Goal: Answer question/provide support: Share knowledge or assist other users

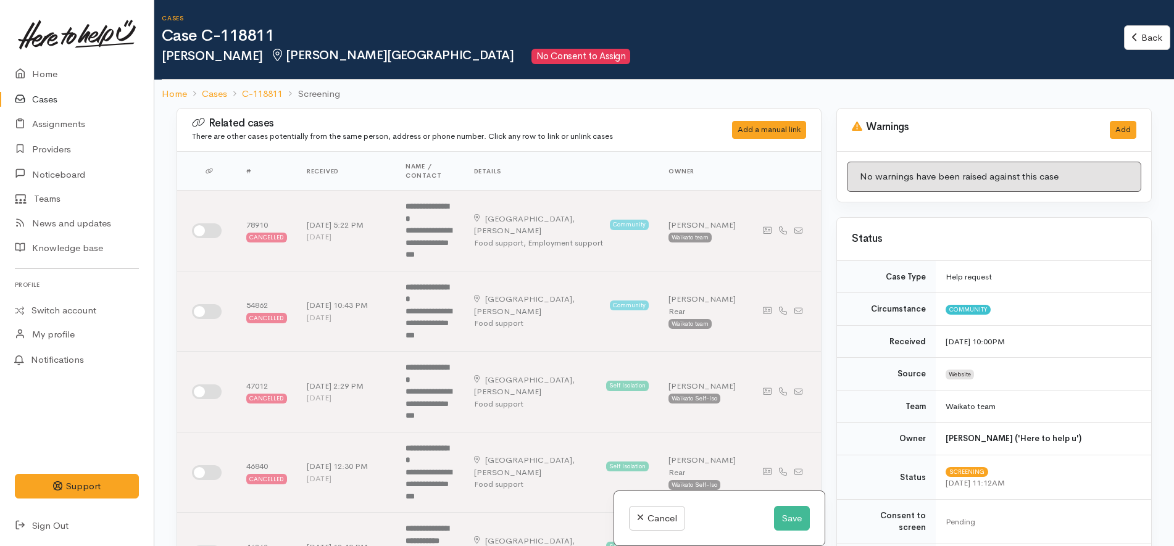
select select "Female"
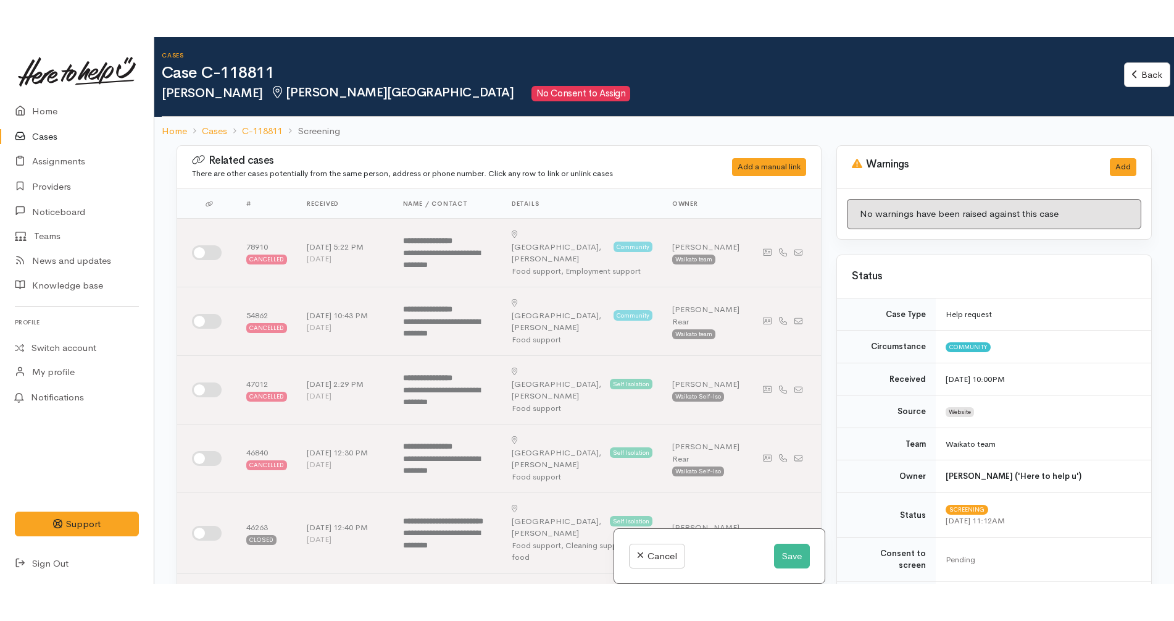
scroll to position [695, 0]
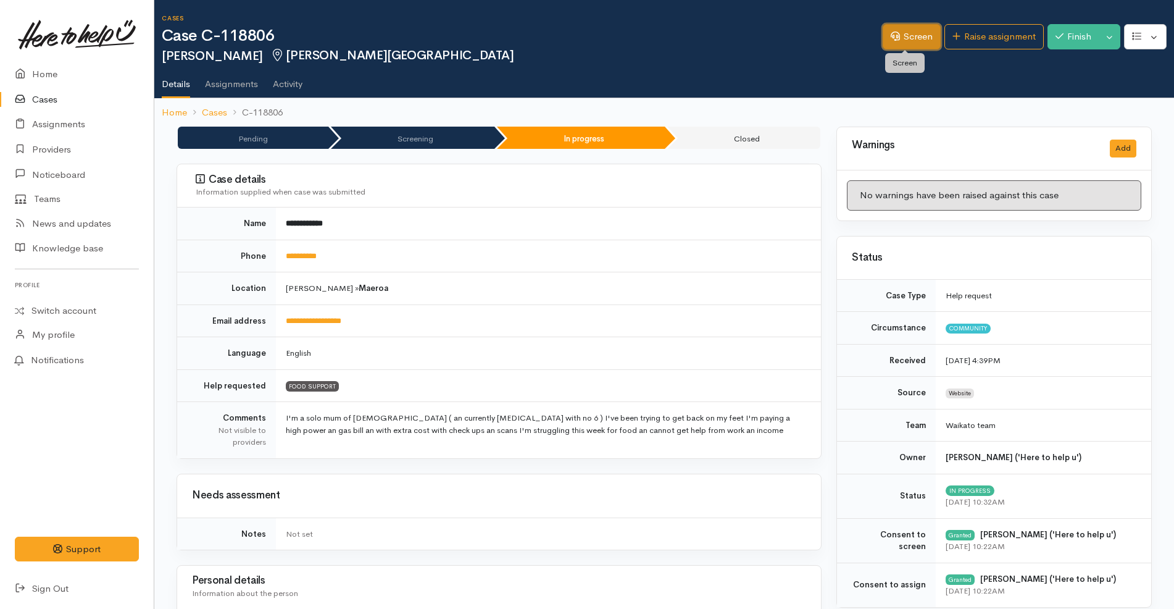
click at [899, 37] on link "Screen" at bounding box center [912, 36] width 58 height 25
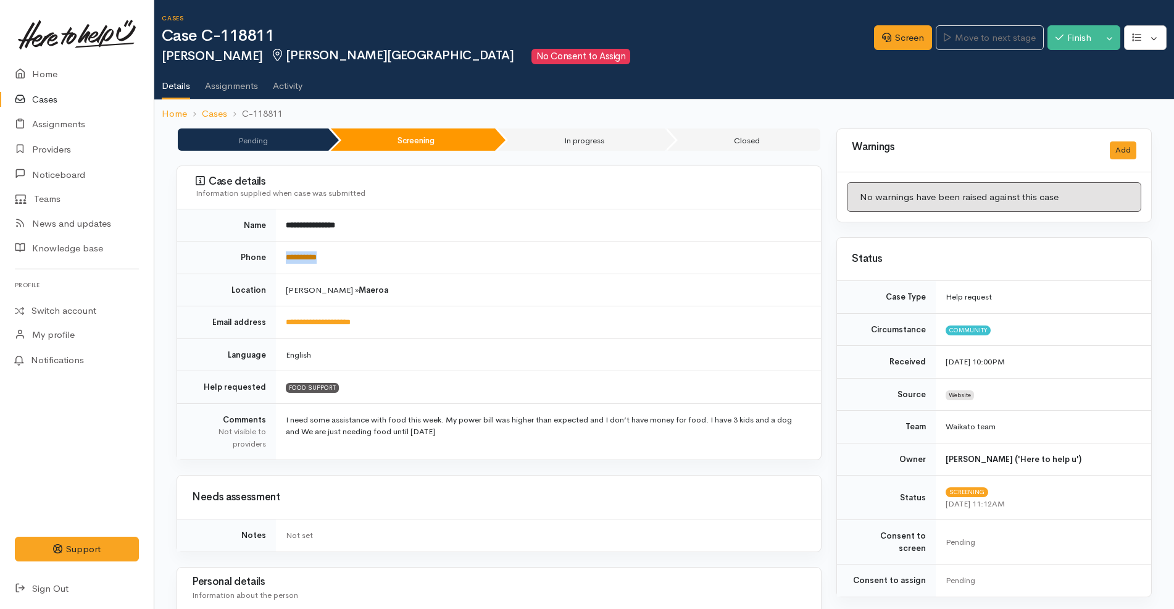
drag, startPoint x: 354, startPoint y: 253, endPoint x: 287, endPoint y: 259, distance: 67.5
click at [287, 259] on td "**********" at bounding box center [548, 257] width 545 height 33
copy link "**********"
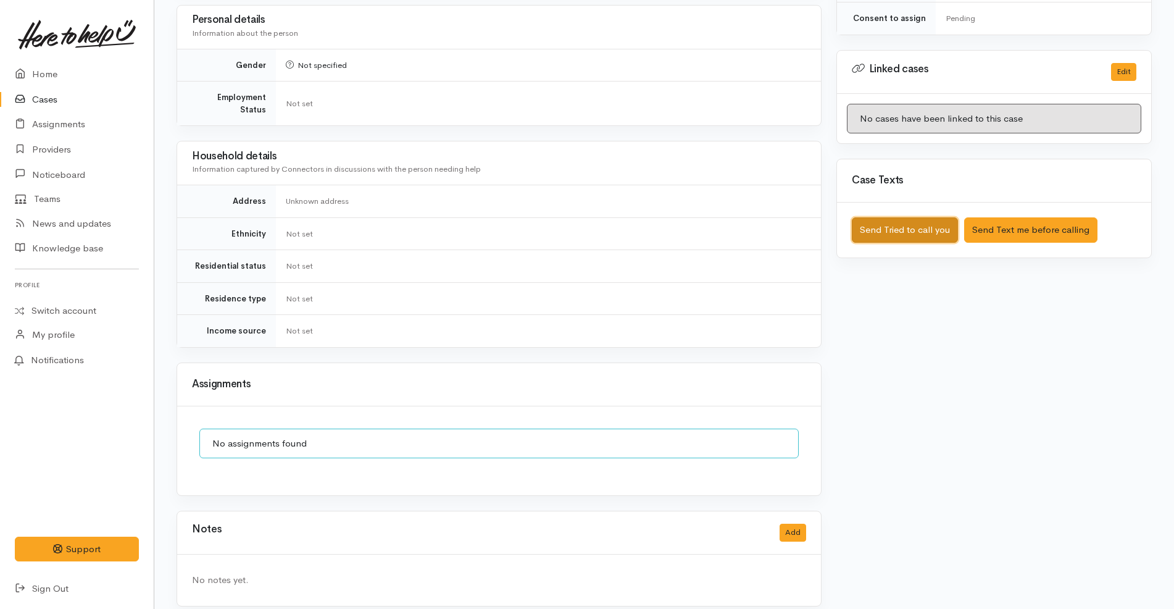
click at [932, 217] on button "Send Tried to call you" at bounding box center [905, 229] width 106 height 25
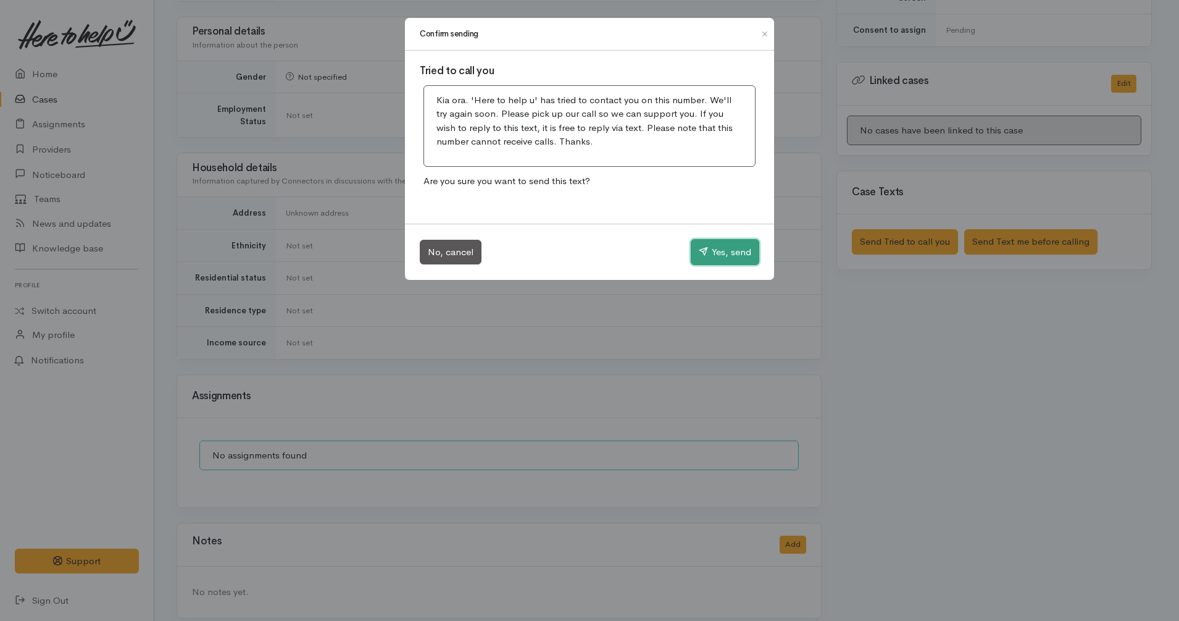
drag, startPoint x: 696, startPoint y: 247, endPoint x: 794, endPoint y: 106, distance: 172.2
click at [697, 244] on button "Yes, send" at bounding box center [725, 252] width 69 height 26
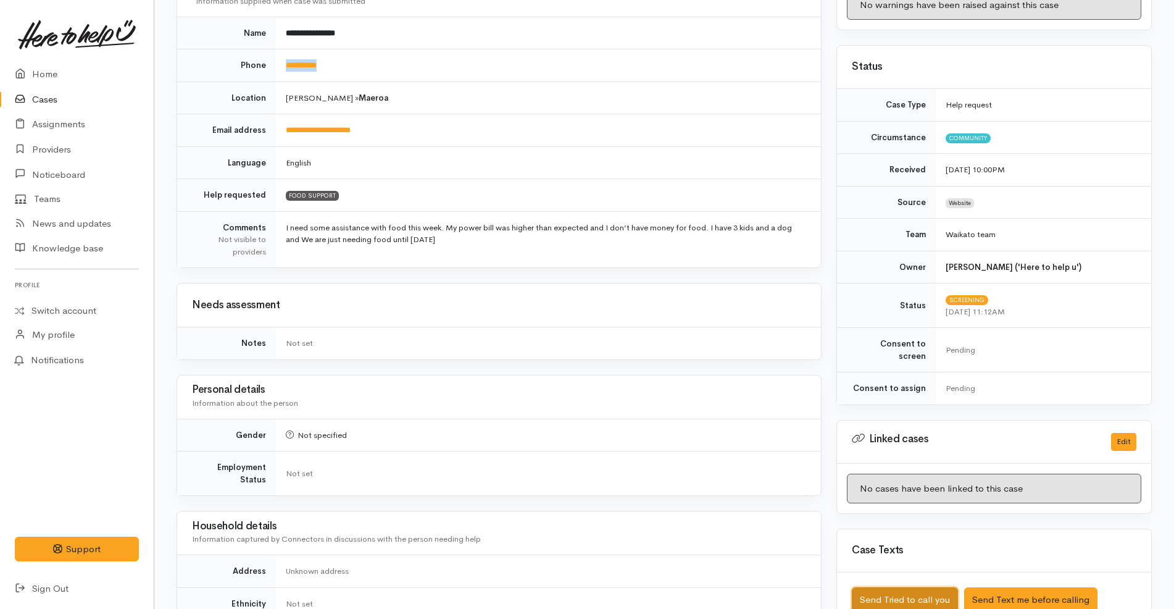
scroll to position [0, 0]
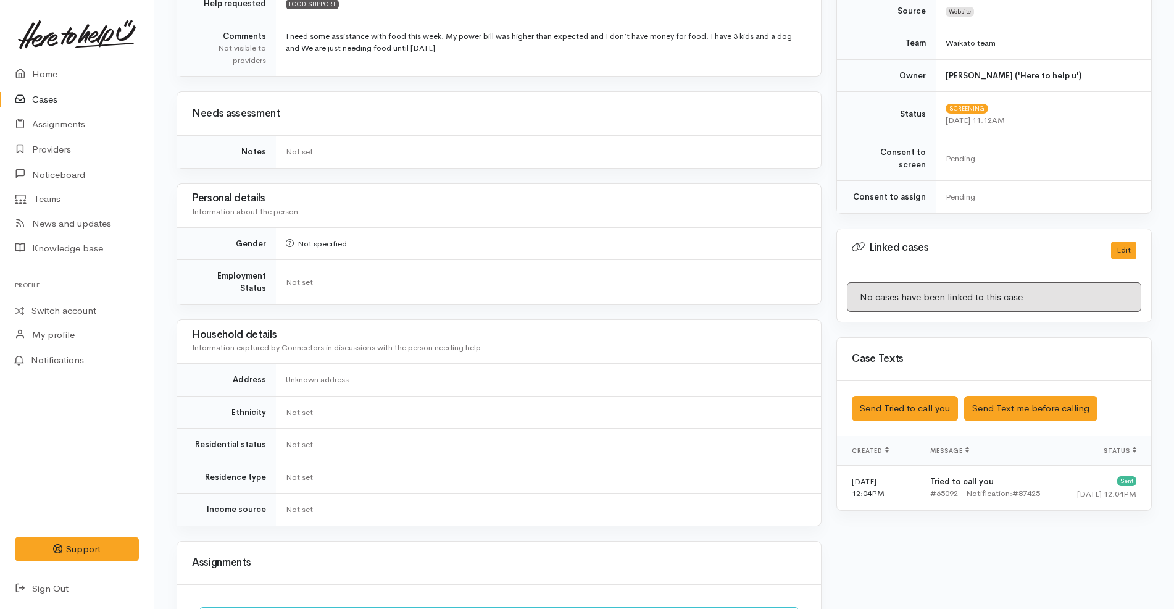
scroll to position [562, 0]
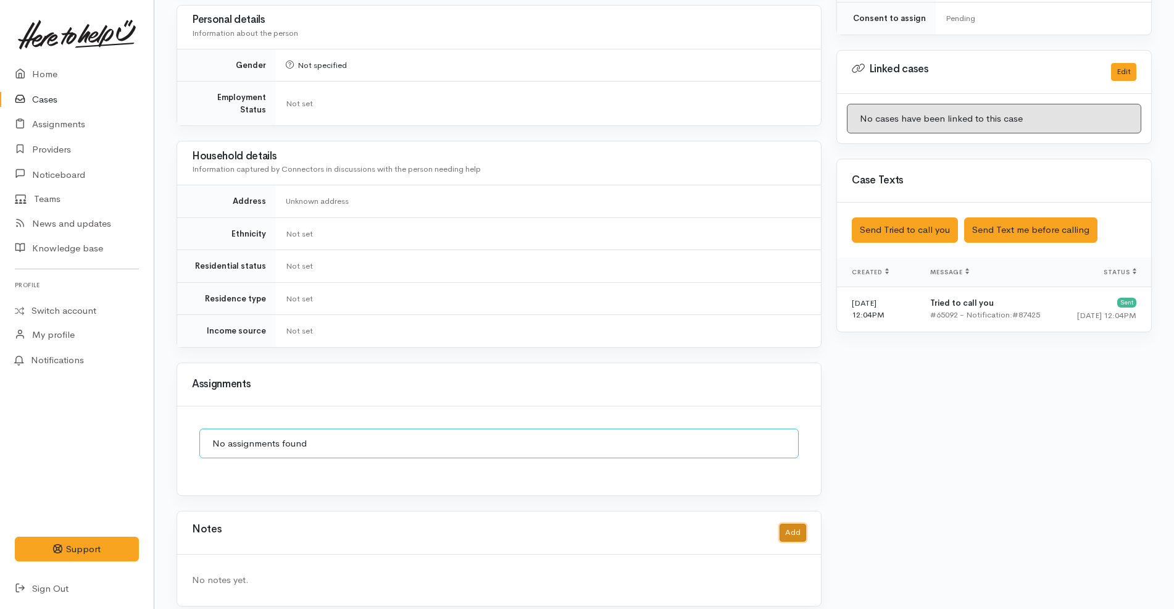
click at [792, 524] on button "Add" at bounding box center [793, 533] width 27 height 18
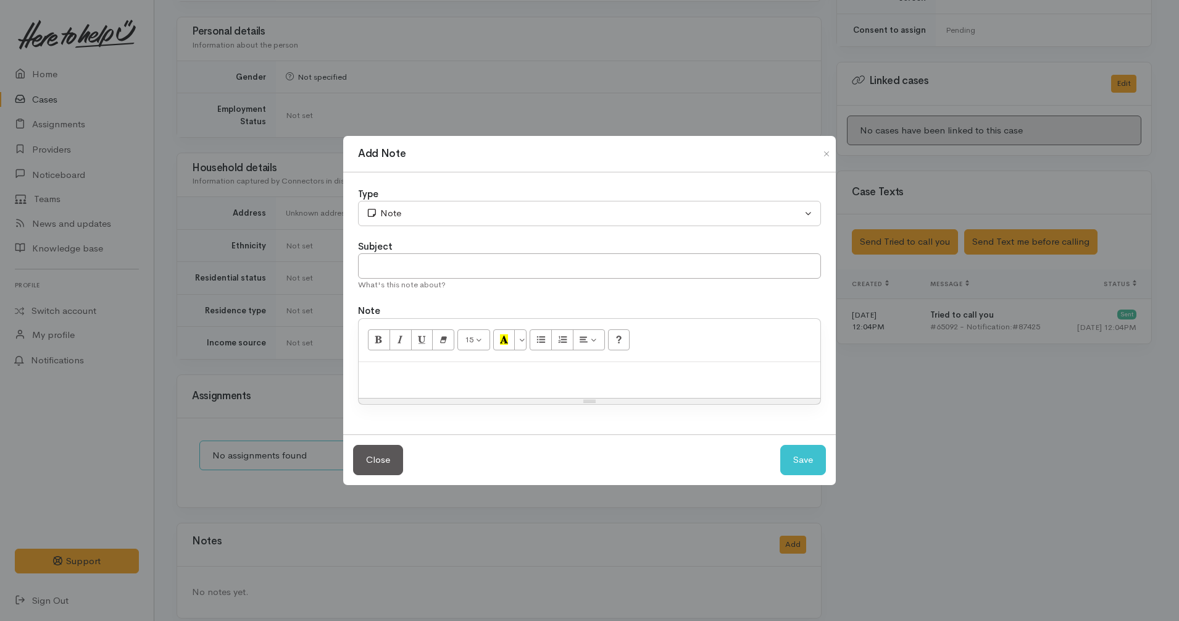
click at [672, 345] on div "15 8 9 10 11 12 14 18 24 36 Background Color Transparent Select #ffff00 Text Co…" at bounding box center [590, 340] width 462 height 43
click at [651, 362] on div at bounding box center [590, 380] width 462 height 36
paste div
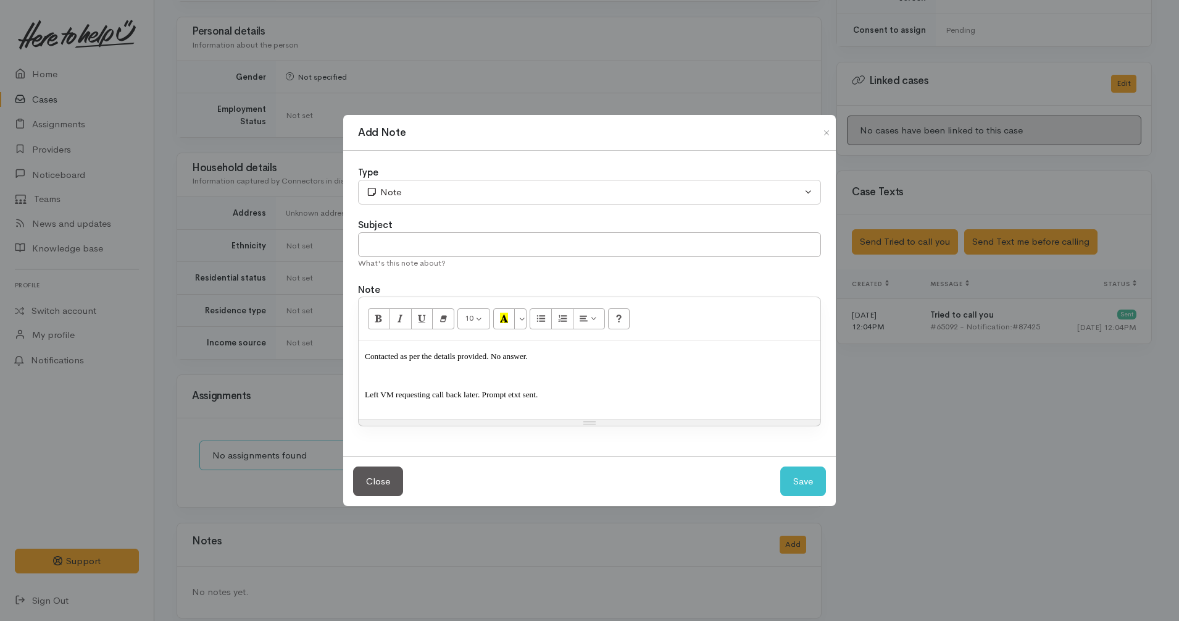
click at [449, 175] on div "Type" at bounding box center [589, 172] width 463 height 14
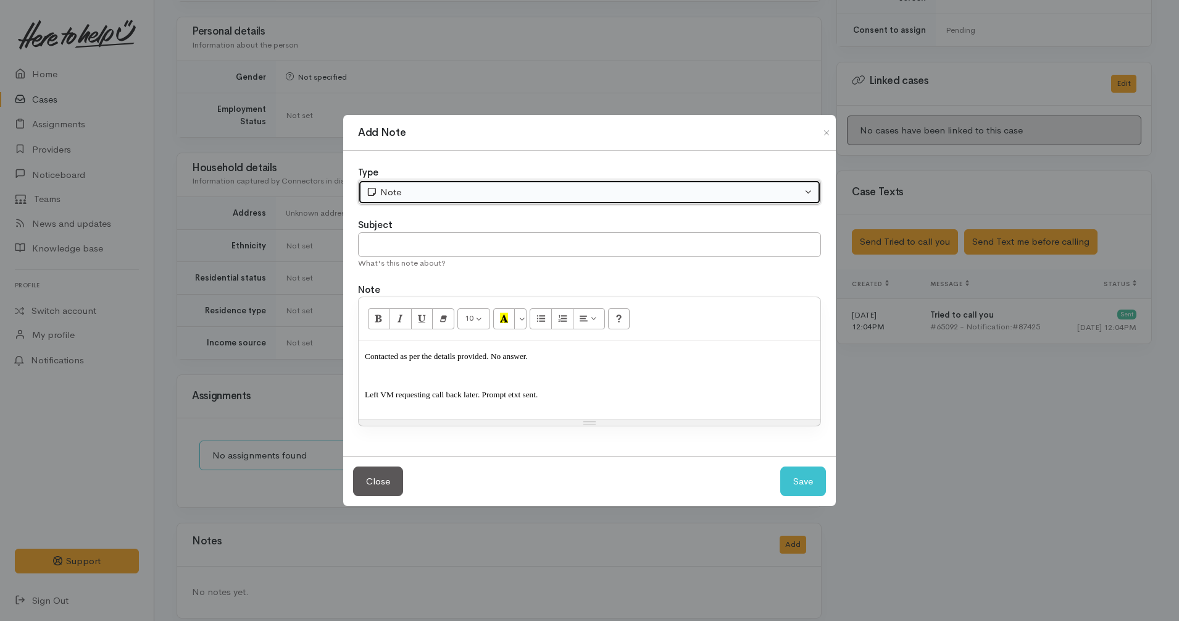
click at [437, 185] on div "Note" at bounding box center [584, 192] width 436 height 14
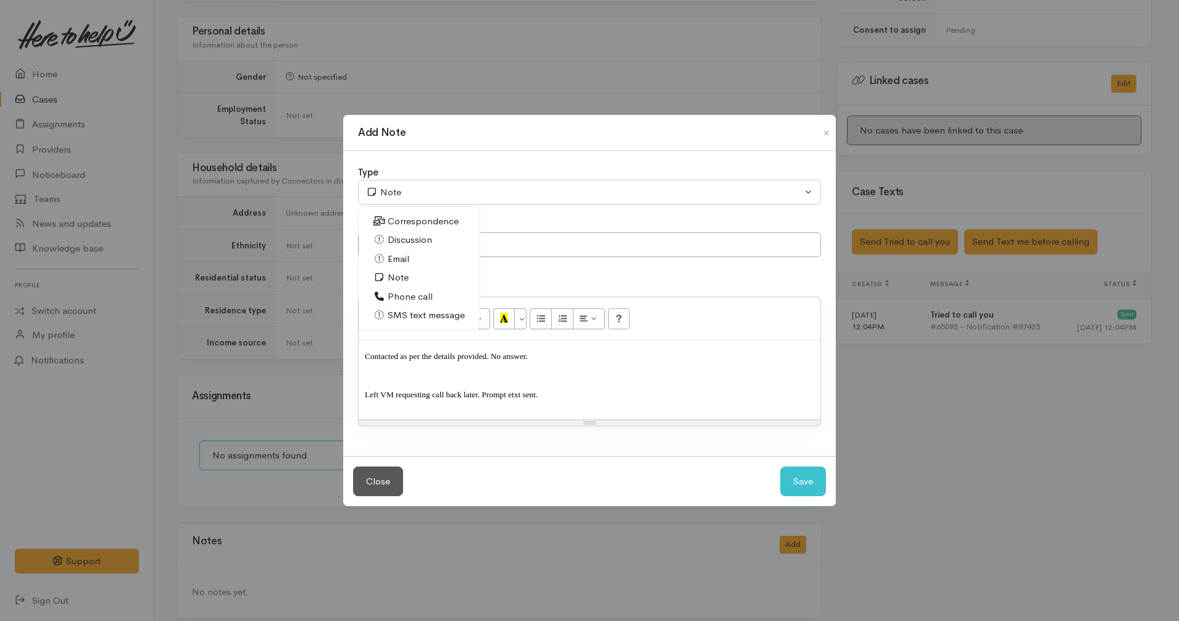
click at [416, 298] on span "Phone call" at bounding box center [410, 297] width 45 height 14
click at [810, 480] on button "Save" at bounding box center [804, 481] width 46 height 30
select select "1"
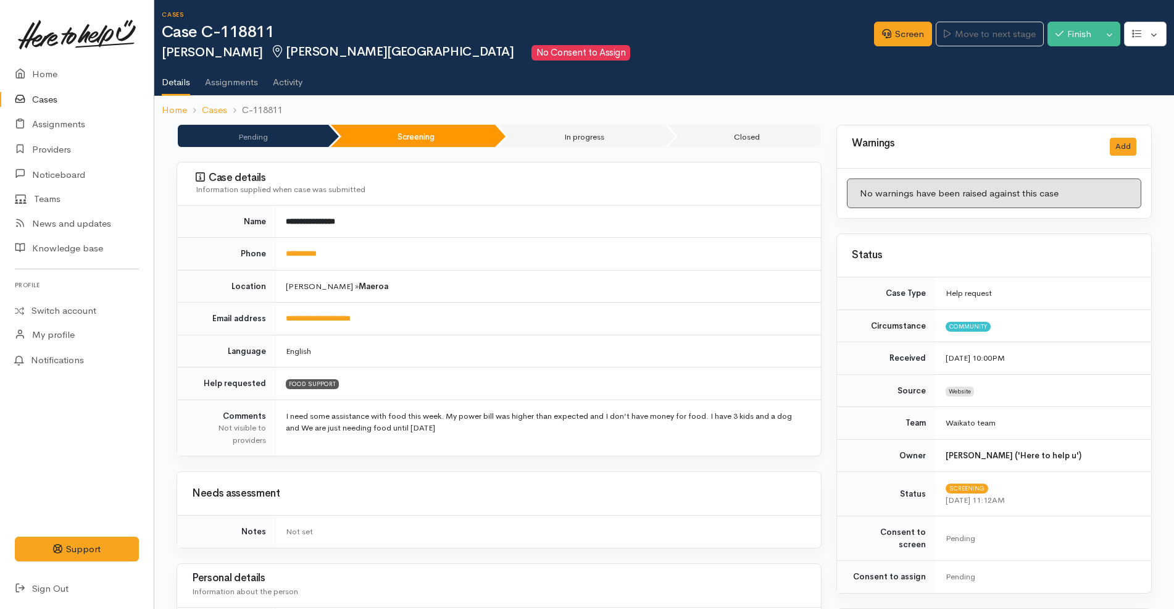
scroll to position [0, 0]
